Goal: Task Accomplishment & Management: Manage account settings

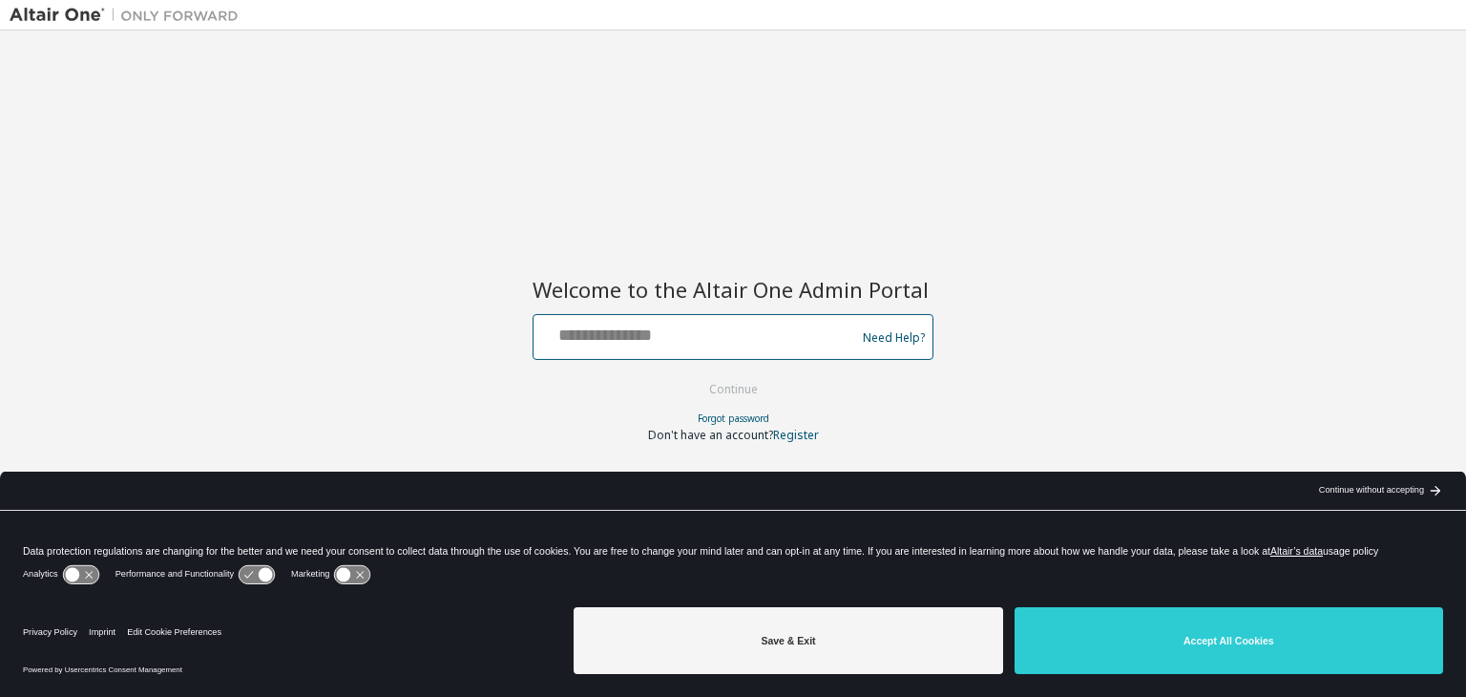
click at [685, 333] on input "text" at bounding box center [697, 333] width 312 height 28
type input "**********"
click at [689, 375] on button "Continue" at bounding box center [733, 389] width 89 height 29
